Goal: Task Accomplishment & Management: Manage account settings

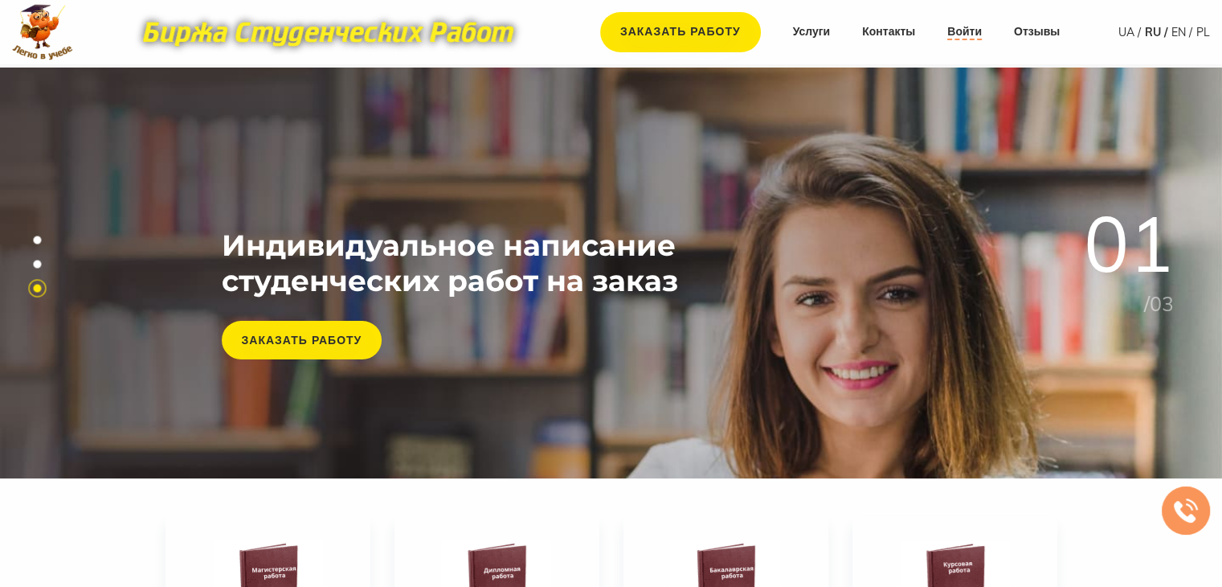
click at [964, 38] on link "Войти" at bounding box center [964, 32] width 35 height 16
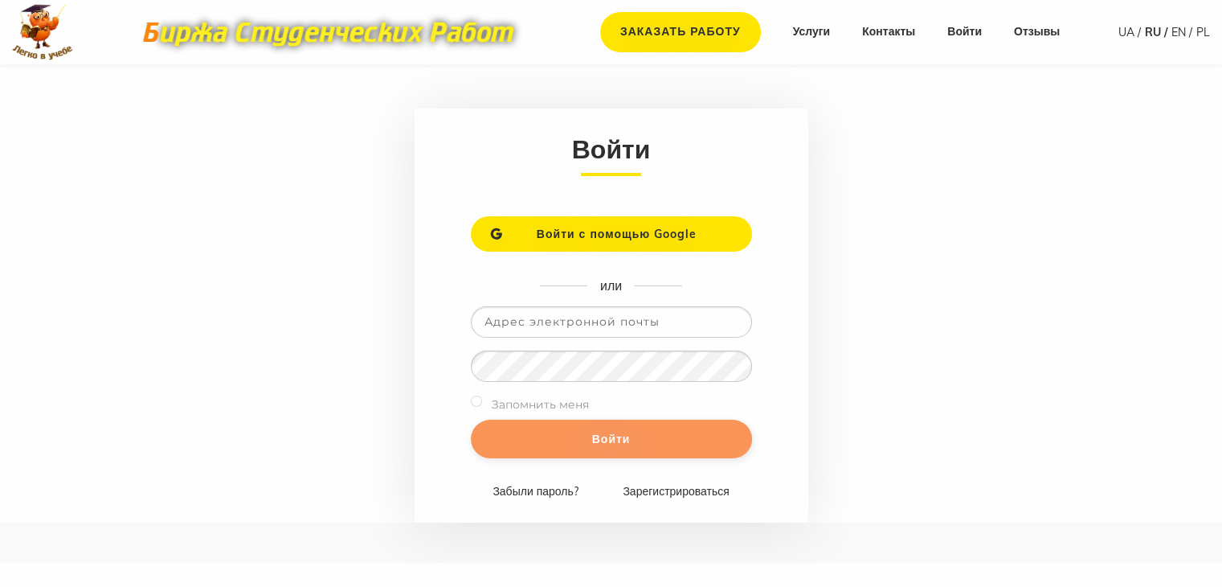
type input "[EMAIL_ADDRESS][DOMAIN_NAME]"
click at [559, 444] on input "Войти" at bounding box center [611, 438] width 281 height 39
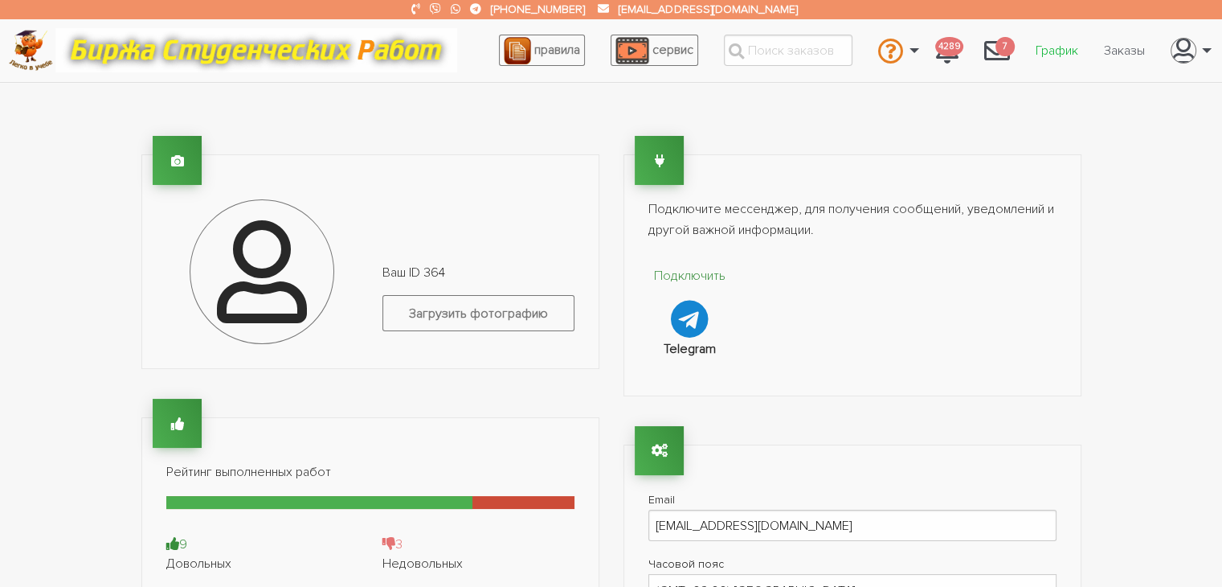
click at [1040, 53] on link "График" at bounding box center [1057, 50] width 68 height 31
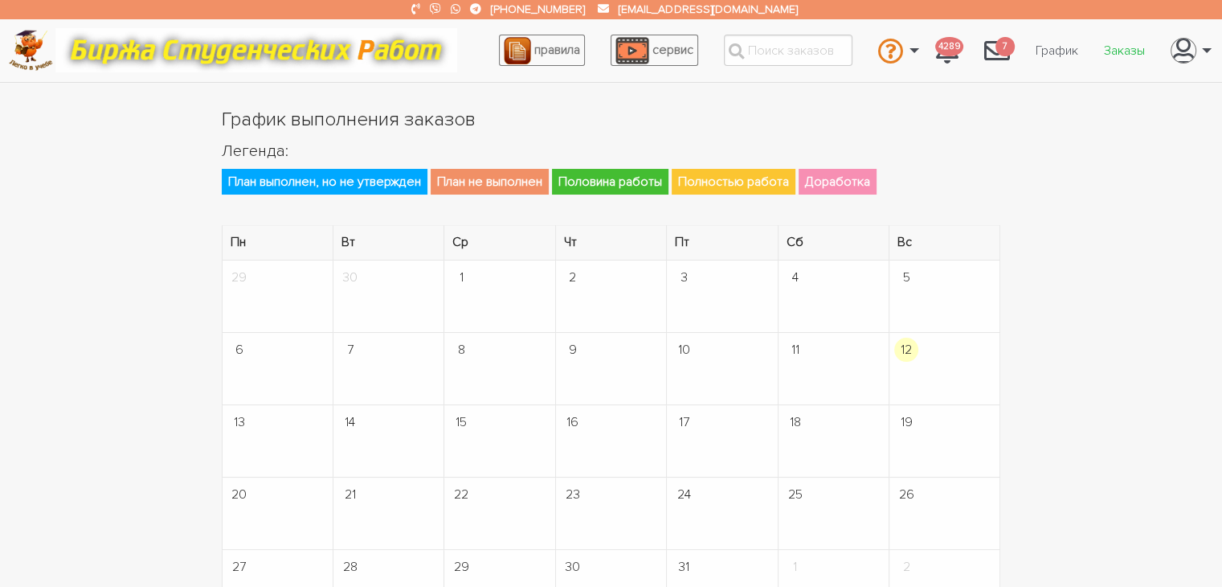
click at [1112, 54] on link "Заказы" at bounding box center [1124, 50] width 67 height 31
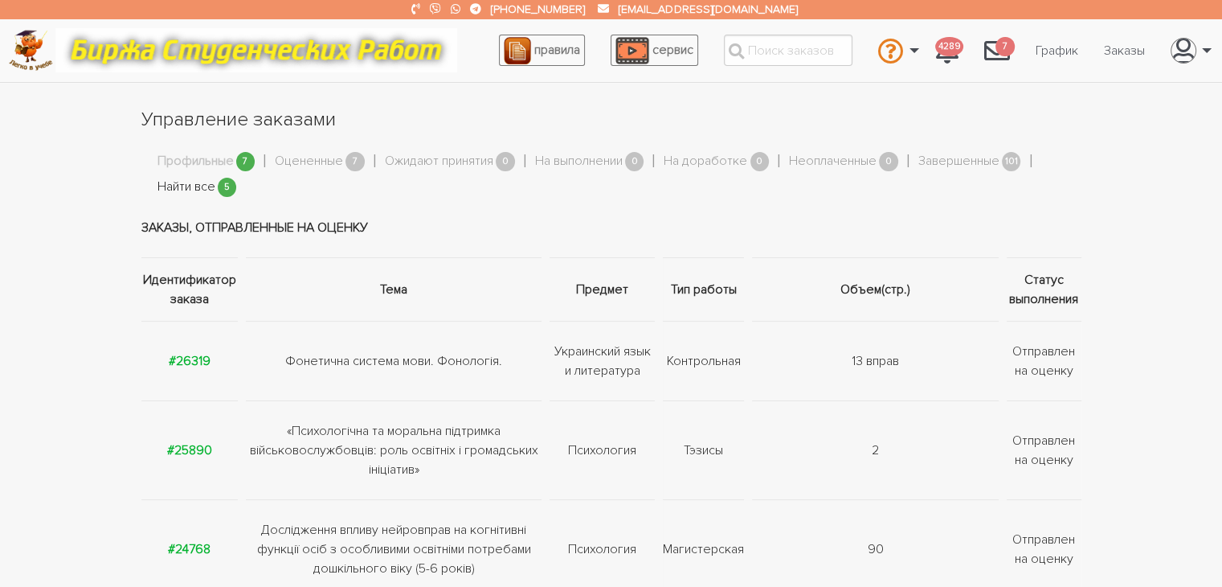
click at [166, 193] on link "Найти все" at bounding box center [186, 187] width 58 height 21
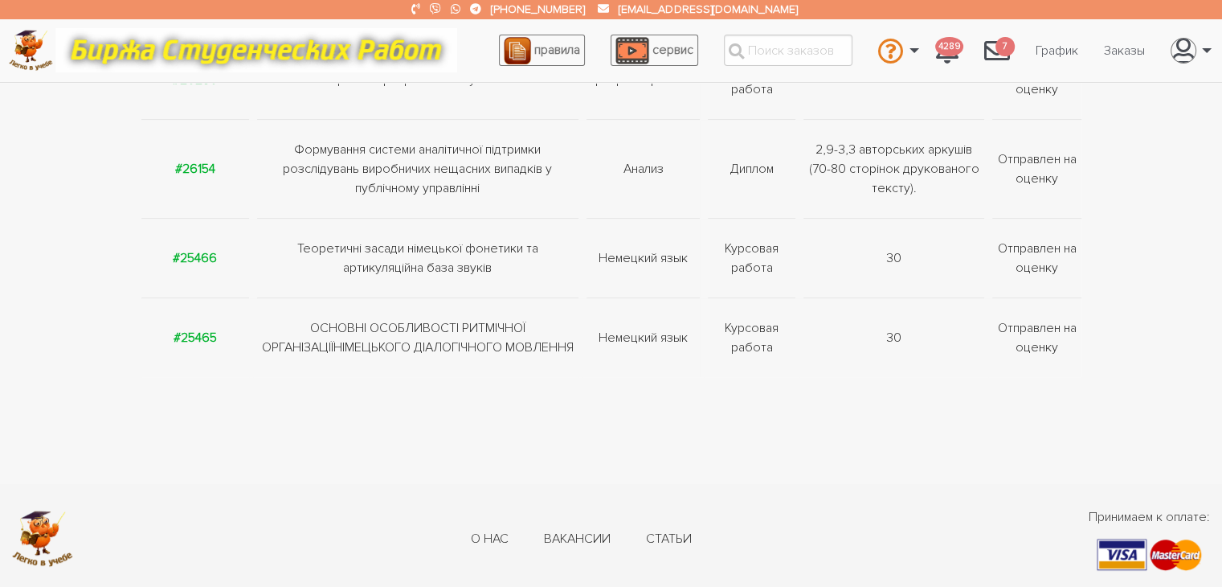
scroll to position [402, 0]
